Goal: Task Accomplishment & Management: Use online tool/utility

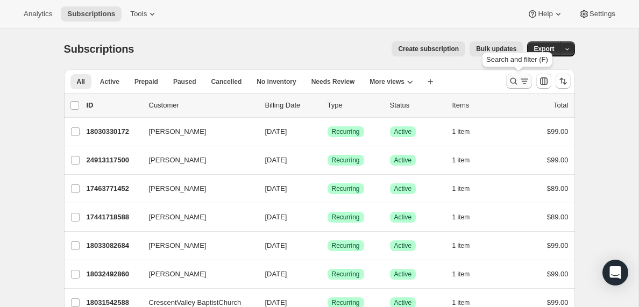
click at [519, 84] on icon "Search and filter results" at bounding box center [524, 81] width 11 height 11
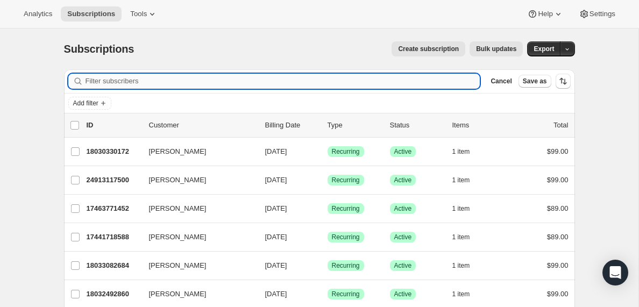
click at [168, 80] on input "Filter subscribers" at bounding box center [282, 81] width 395 height 15
type input "[EMAIL_ADDRESS][DOMAIN_NAME]"
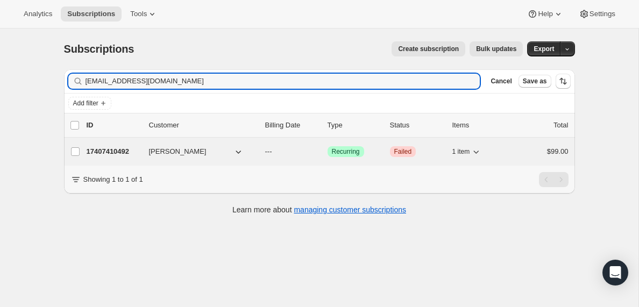
click at [118, 153] on p "17407410492" at bounding box center [114, 151] width 54 height 11
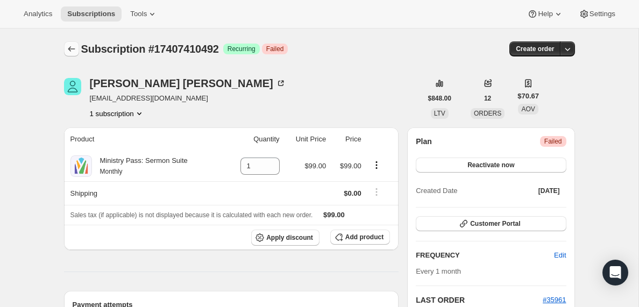
click at [71, 48] on icon "Subscriptions" at bounding box center [71, 49] width 11 height 11
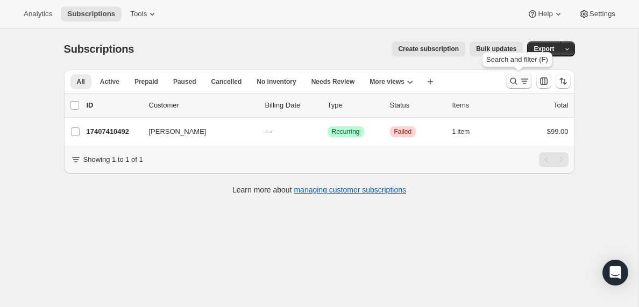
click at [524, 81] on icon "Search and filter results" at bounding box center [524, 81] width 6 height 1
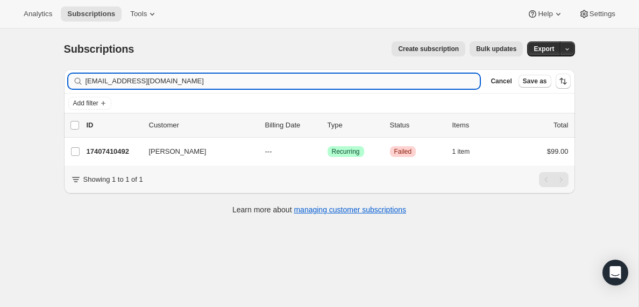
click at [186, 81] on input "[EMAIL_ADDRESS][DOMAIN_NAME]" at bounding box center [282, 81] width 395 height 15
type input "[EMAIL_ADDRESS][DOMAIN_NAME]"
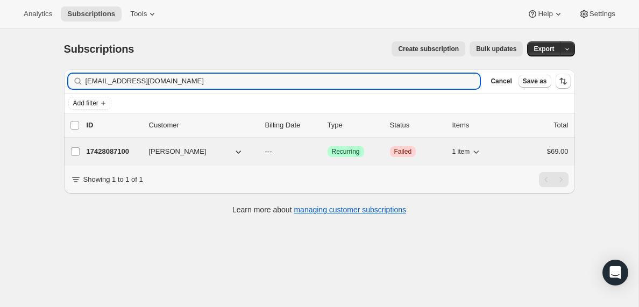
click at [116, 148] on p "17428087100" at bounding box center [114, 151] width 54 height 11
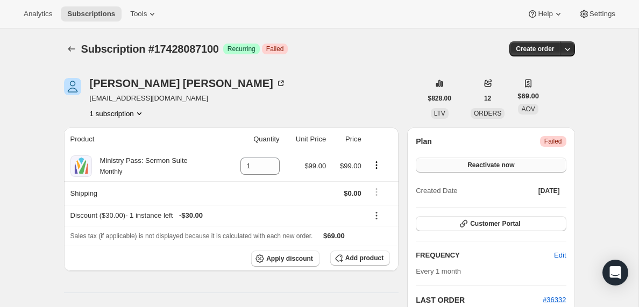
click at [490, 167] on span "Reactivate now" at bounding box center [490, 165] width 47 height 9
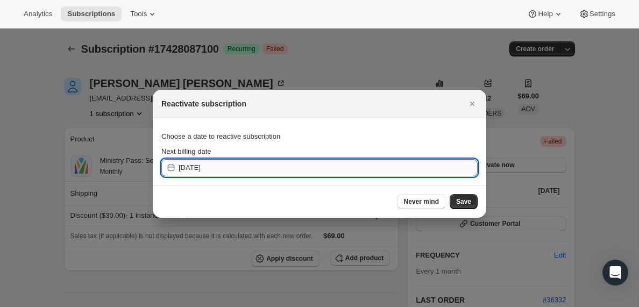
click at [358, 166] on input "[DATE]" at bounding box center [327, 167] width 299 height 17
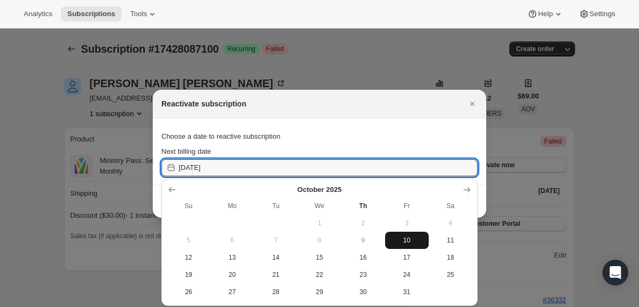
click at [402, 237] on span "10" at bounding box center [406, 240] width 35 height 9
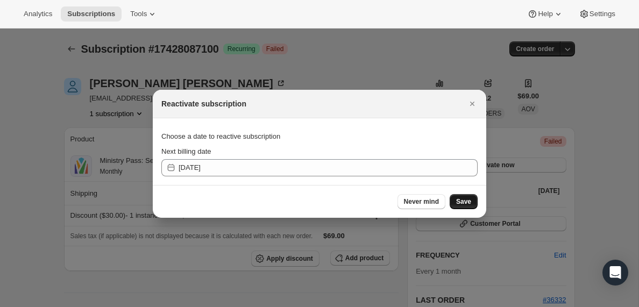
click at [461, 201] on span "Save" at bounding box center [463, 201] width 15 height 9
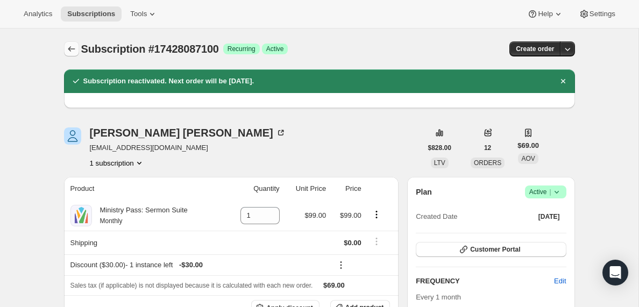
click at [69, 47] on icon "Subscriptions" at bounding box center [71, 49] width 11 height 11
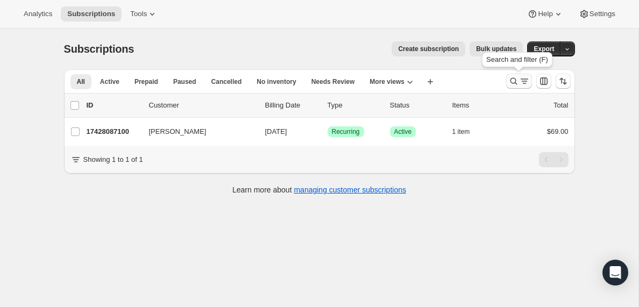
click at [521, 82] on icon "Search and filter results" at bounding box center [524, 81] width 11 height 11
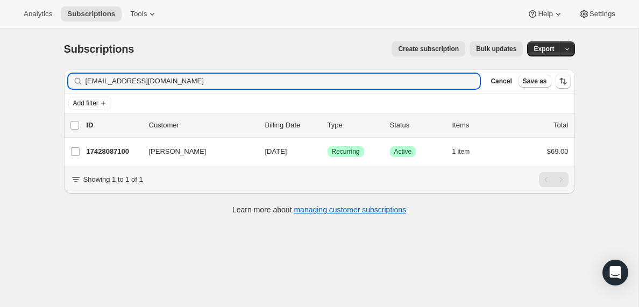
drag, startPoint x: 175, startPoint y: 76, endPoint x: 55, endPoint y: 83, distance: 120.6
click at [55, 83] on div "Filter subscribers [EMAIL_ADDRESS][DOMAIN_NAME] Clear Cancel Save as Add filter…" at bounding box center [314, 143] width 519 height 165
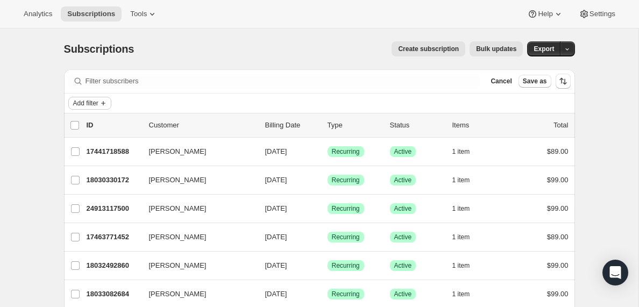
click at [107, 102] on icon "Add filter" at bounding box center [103, 103] width 9 height 9
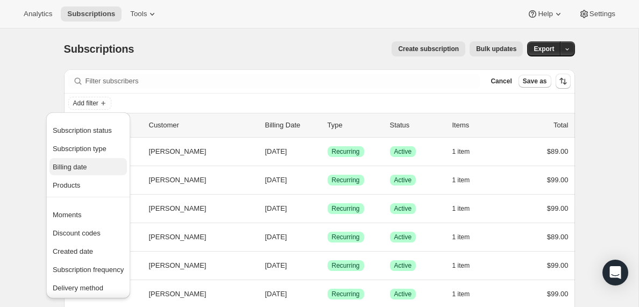
click at [75, 168] on span "Billing date" at bounding box center [70, 167] width 34 height 8
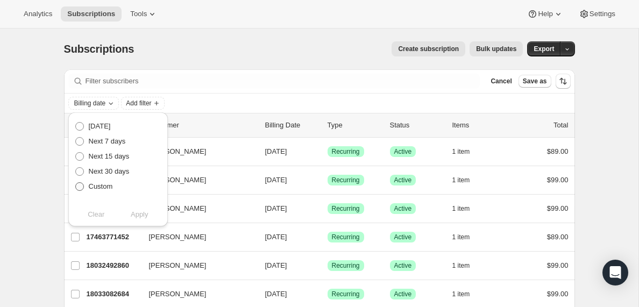
click at [80, 187] on span at bounding box center [79, 186] width 9 height 9
click at [76, 183] on input "Custom" at bounding box center [75, 182] width 1 height 1
radio input "true"
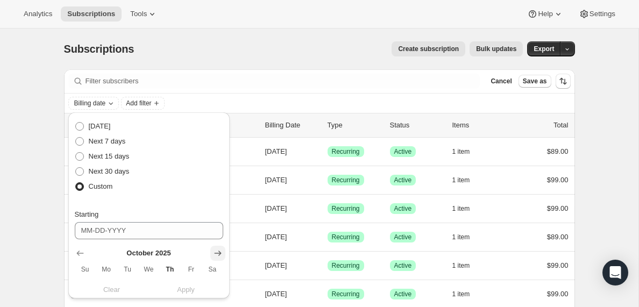
click at [217, 252] on icon "Show next month, November 2025" at bounding box center [217, 253] width 11 height 11
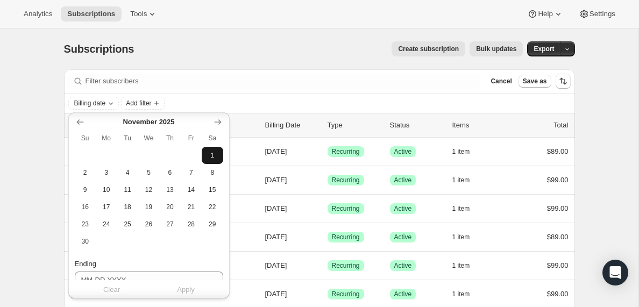
scroll to position [133, 0]
click at [214, 172] on span "8" at bounding box center [212, 170] width 12 height 9
type input "[DATE]"
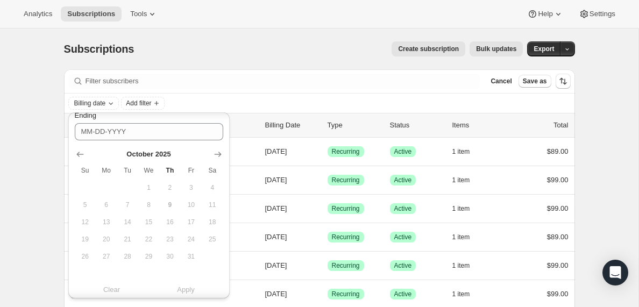
scroll to position [282, 0]
click at [217, 152] on icon "Show next month, November 2025" at bounding box center [217, 151] width 7 height 5
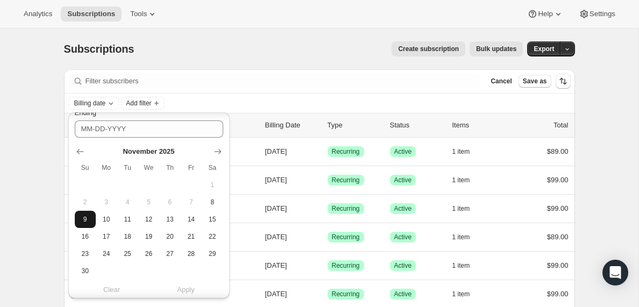
click at [83, 219] on span "9" at bounding box center [85, 219] width 12 height 9
type input "[DATE]"
click at [185, 289] on span "Apply" at bounding box center [186, 289] width 18 height 11
click at [211, 102] on icon "Add filter" at bounding box center [207, 103] width 9 height 9
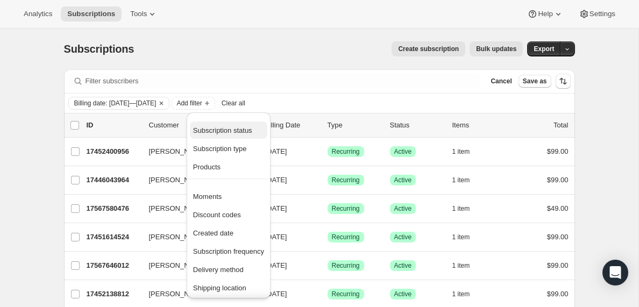
click at [224, 127] on span "Subscription status" at bounding box center [222, 130] width 59 height 8
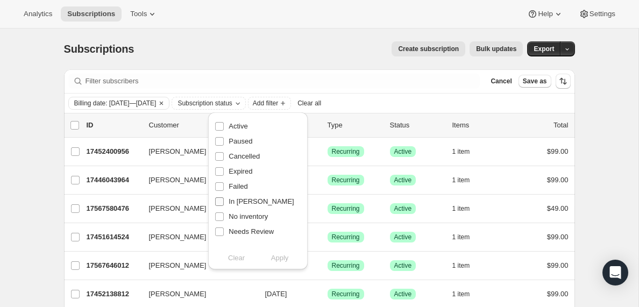
click at [219, 201] on input "In [PERSON_NAME]" at bounding box center [219, 201] width 9 height 9
checkbox input "true"
click at [287, 259] on span "Apply" at bounding box center [280, 258] width 18 height 11
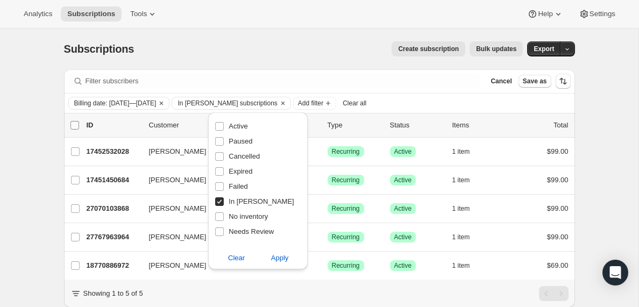
click at [76, 126] on input "0 selected" at bounding box center [74, 125] width 9 height 9
checkbox input "true"
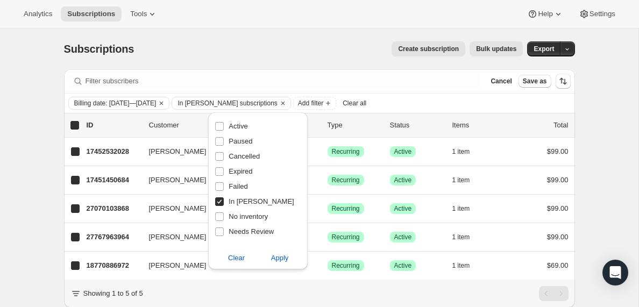
checkbox input "true"
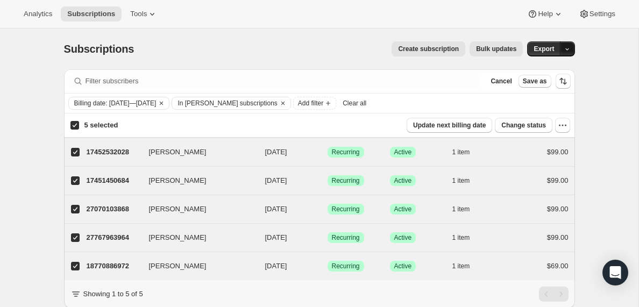
click at [569, 51] on icon "button" at bounding box center [566, 49] width 7 height 7
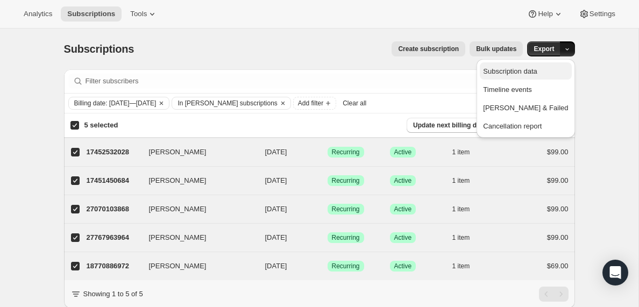
click at [525, 69] on span "Subscription data" at bounding box center [510, 71] width 54 height 8
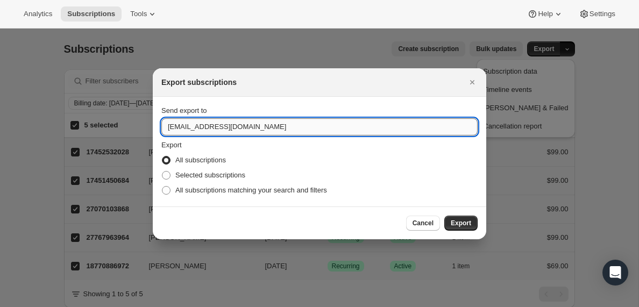
click at [194, 125] on input "[EMAIL_ADDRESS][DOMAIN_NAME]" at bounding box center [319, 126] width 316 height 17
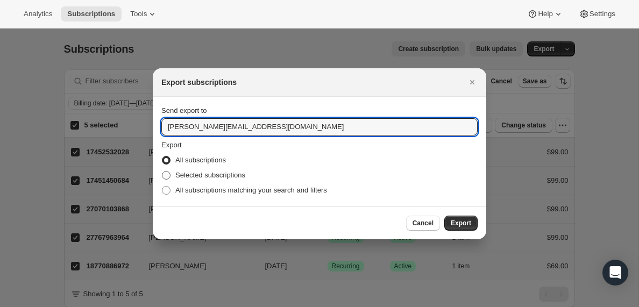
type input "[PERSON_NAME][EMAIL_ADDRESS][DOMAIN_NAME]"
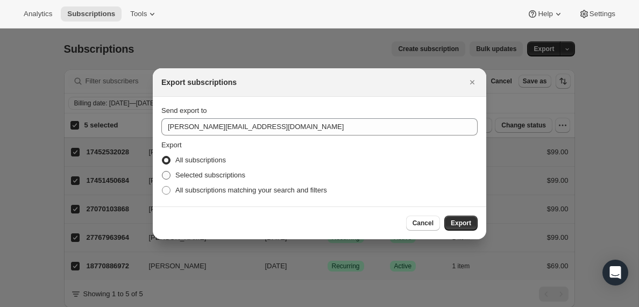
click at [163, 177] on span ":rjr:" at bounding box center [166, 175] width 9 height 9
click at [162, 171] on input "Selected subscriptions" at bounding box center [162, 171] width 1 height 1
radio input "true"
click at [463, 224] on span "Export" at bounding box center [461, 223] width 20 height 9
